Goal: Task Accomplishment & Management: Complete application form

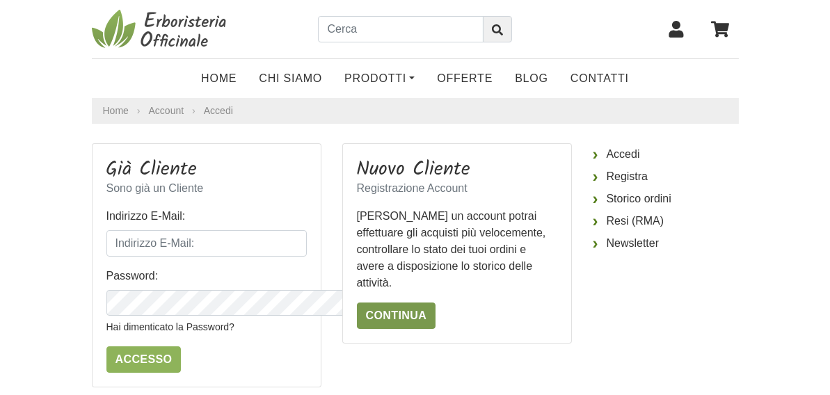
click at [390, 303] on link "Continua" at bounding box center [396, 316] width 79 height 26
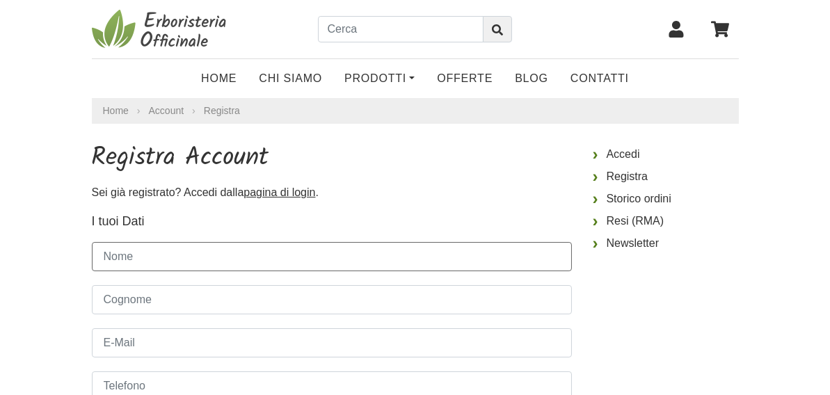
click at [275, 253] on input "Nome" at bounding box center [332, 256] width 480 height 29
type input "Luciano"
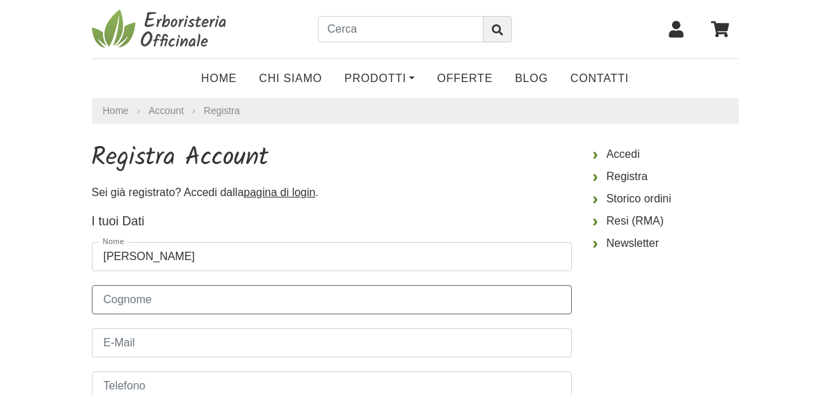
click at [128, 301] on input "Cognome" at bounding box center [332, 299] width 480 height 29
type input "Mercati"
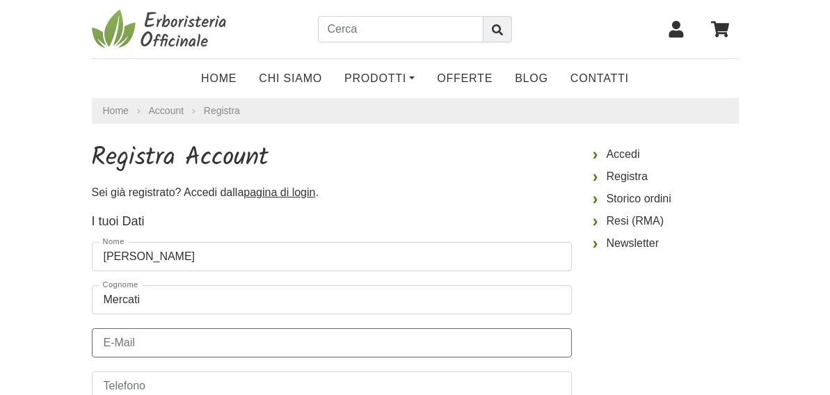
click at [128, 347] on input "E-Mail" at bounding box center [332, 343] width 480 height 29
type input "[EMAIL_ADDRESS][DOMAIN_NAME]"
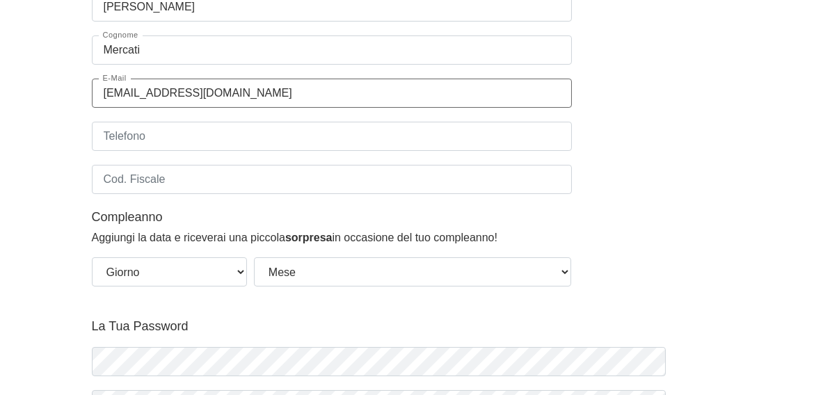
scroll to position [262, 0]
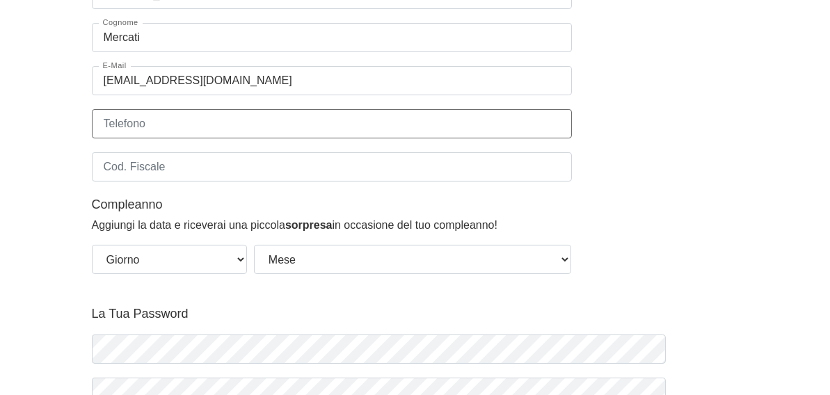
click at [92, 120] on input "Telefono" at bounding box center [332, 123] width 480 height 29
drag, startPoint x: 92, startPoint y: 120, endPoint x: 85, endPoint y: 121, distance: 7.1
click at [92, 121] on input "Telefono" at bounding box center [332, 123] width 480 height 29
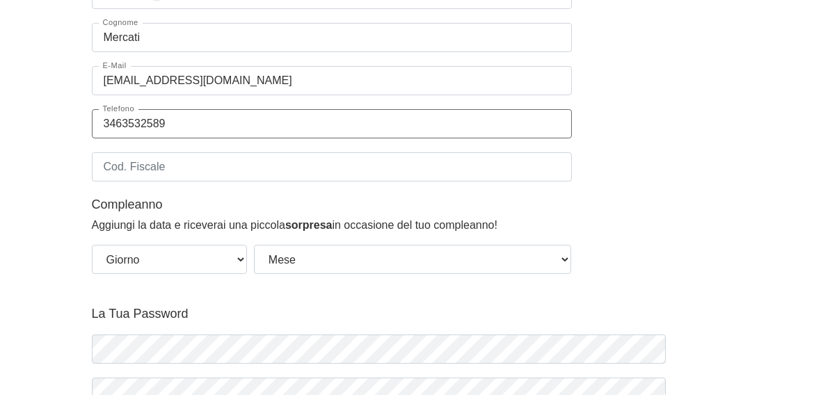
type input "3463532589"
click at [112, 164] on input "Cod. Fiscale" at bounding box center [332, 166] width 480 height 29
type input "MRCLCN42T22Z326U"
click at [207, 252] on select "Giorno 01 02 03 04 05 06 07 08 09 10 11 12 13 14 15 16 17 18 19 20 21 22 23 24 …" at bounding box center [169, 259] width 155 height 29
select select "22"
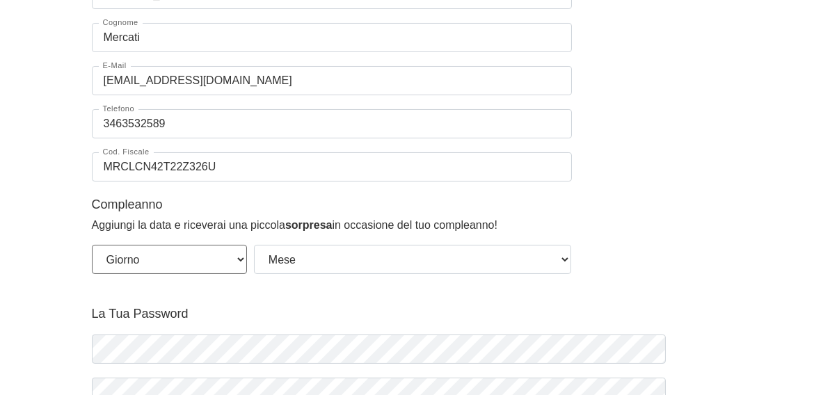
click at [92, 245] on select "Giorno 01 02 03 04 05 06 07 08 09 10 11 12 13 14 15 16 17 18 19 20 21 22 23 24 …" at bounding box center [169, 259] width 155 height 29
click at [572, 259] on select "Mese Gennaio Febbraio Marzo Aprile Maggio Giugno Luglio Agosto Settembre Ottobr…" at bounding box center [413, 259] width 318 height 29
select select "12"
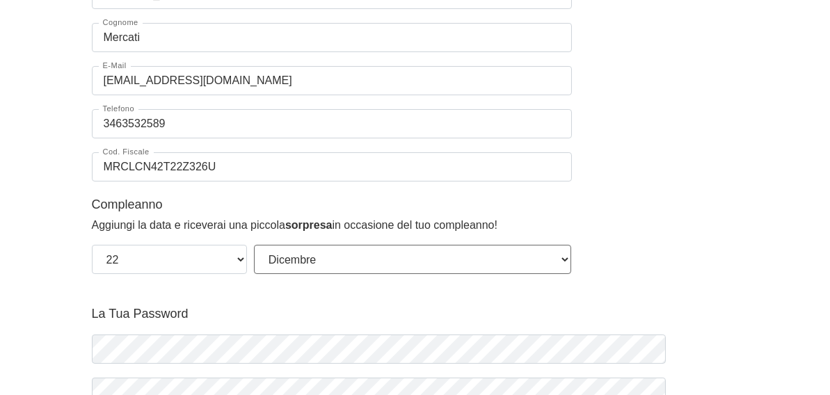
click at [254, 245] on select "Mese Gennaio Febbraio Marzo Aprile Maggio Giugno Luglio Agosto Settembre Ottobr…" at bounding box center [413, 259] width 318 height 29
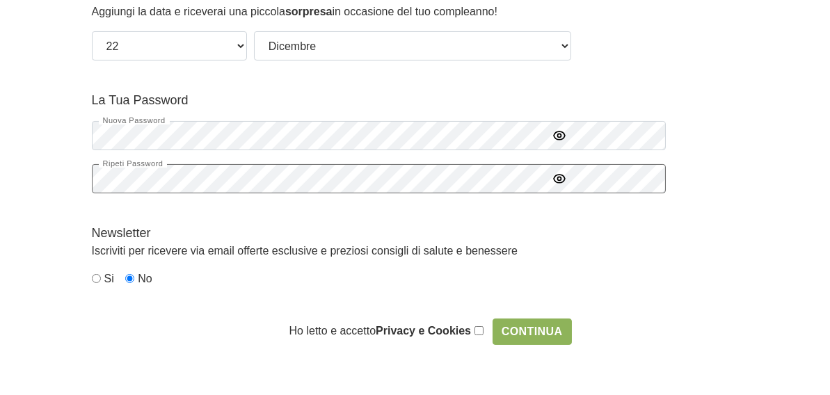
scroll to position [477, 0]
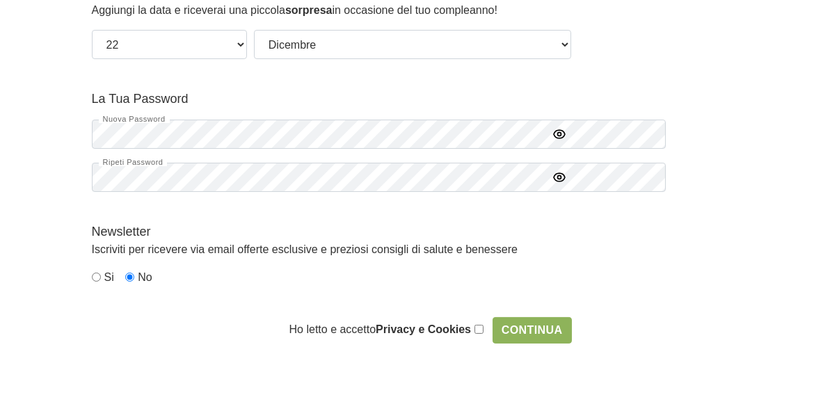
click at [484, 326] on input "checkbox" at bounding box center [479, 329] width 9 height 9
checkbox input "true"
click at [552, 327] on input "Continua" at bounding box center [532, 330] width 79 height 26
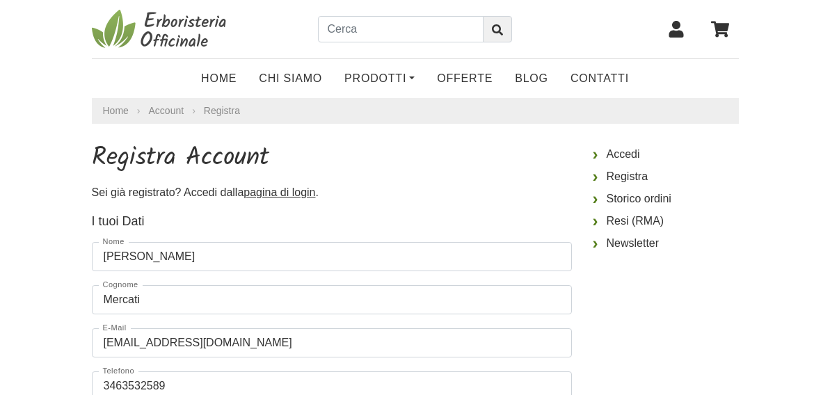
select select "22"
select select "12"
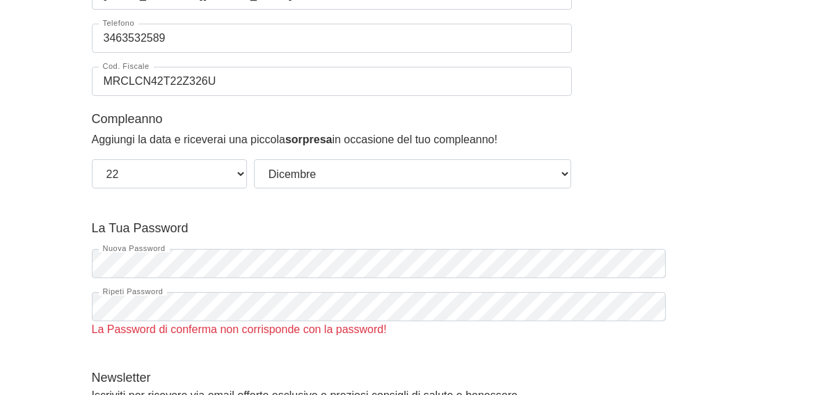
scroll to position [418, 0]
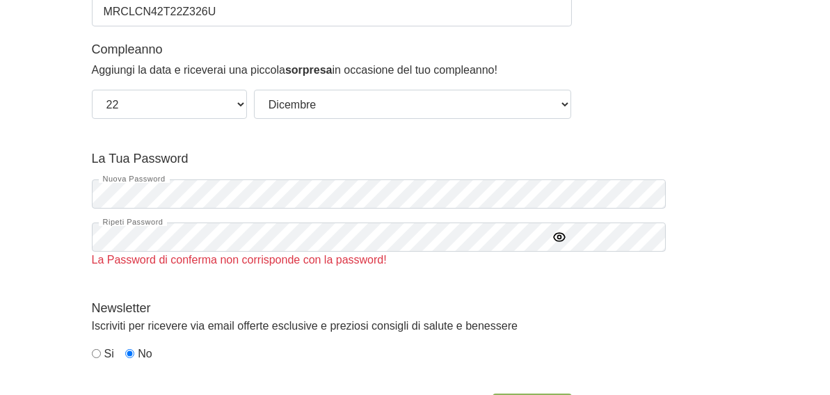
click at [561, 237] on icon "button" at bounding box center [559, 236] width 3 height 3
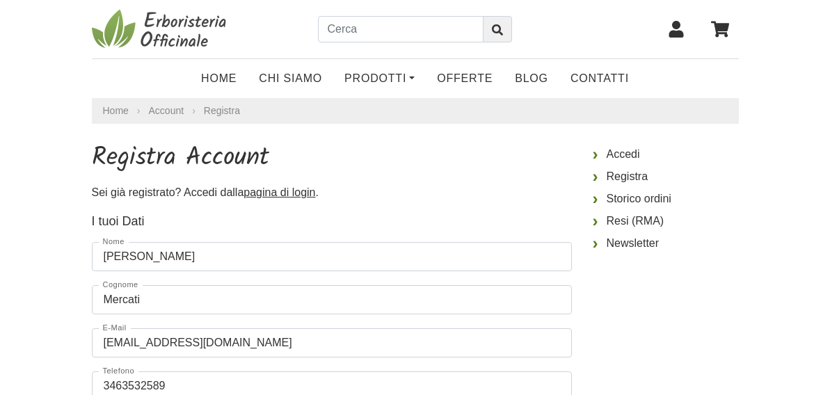
select select "22"
select select "12"
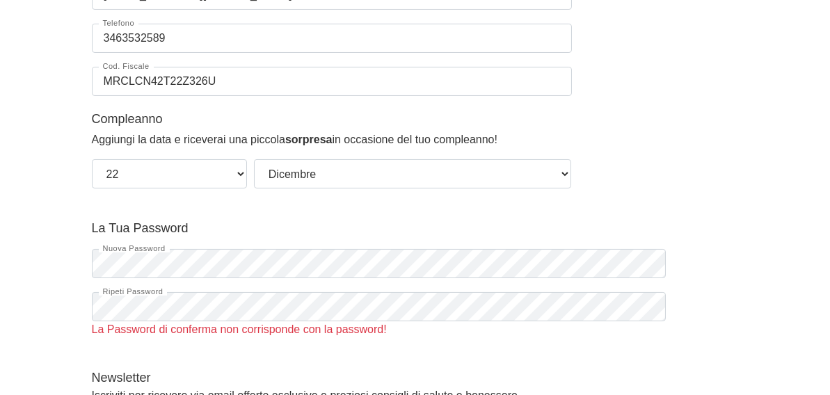
scroll to position [418, 0]
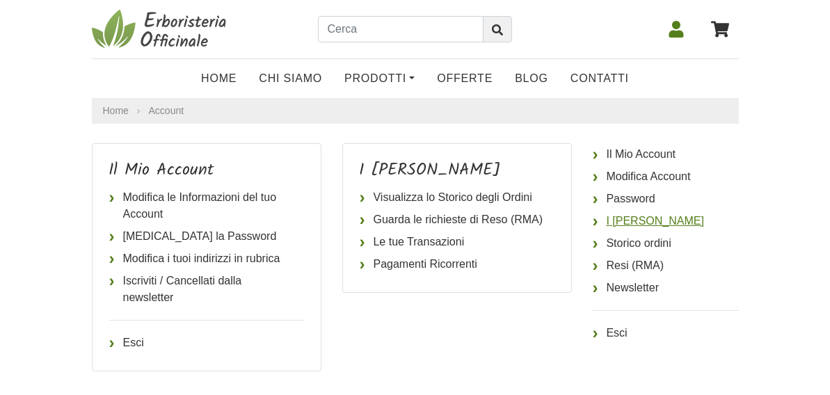
click at [678, 222] on link "I [PERSON_NAME]" at bounding box center [666, 221] width 146 height 22
click at [184, 248] on link "Modifica i tuoi indirizzi in rubrica" at bounding box center [206, 259] width 195 height 22
click at [654, 332] on link "Esci" at bounding box center [666, 333] width 146 height 22
